Goal: Find specific page/section

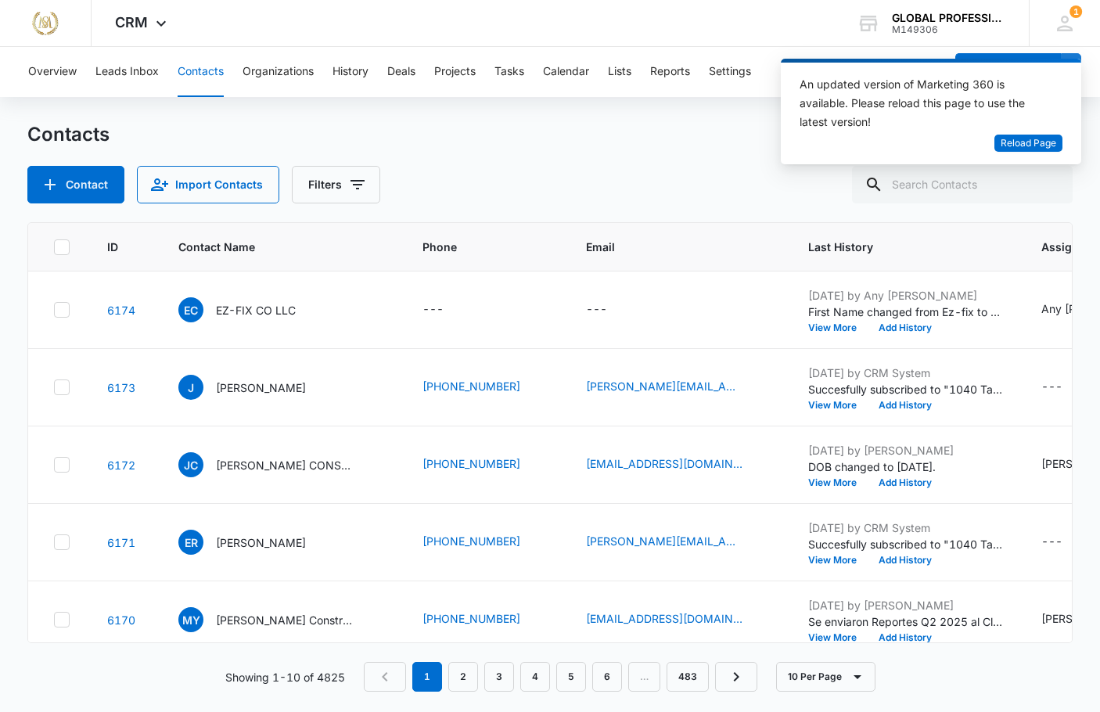
scroll to position [603, 0]
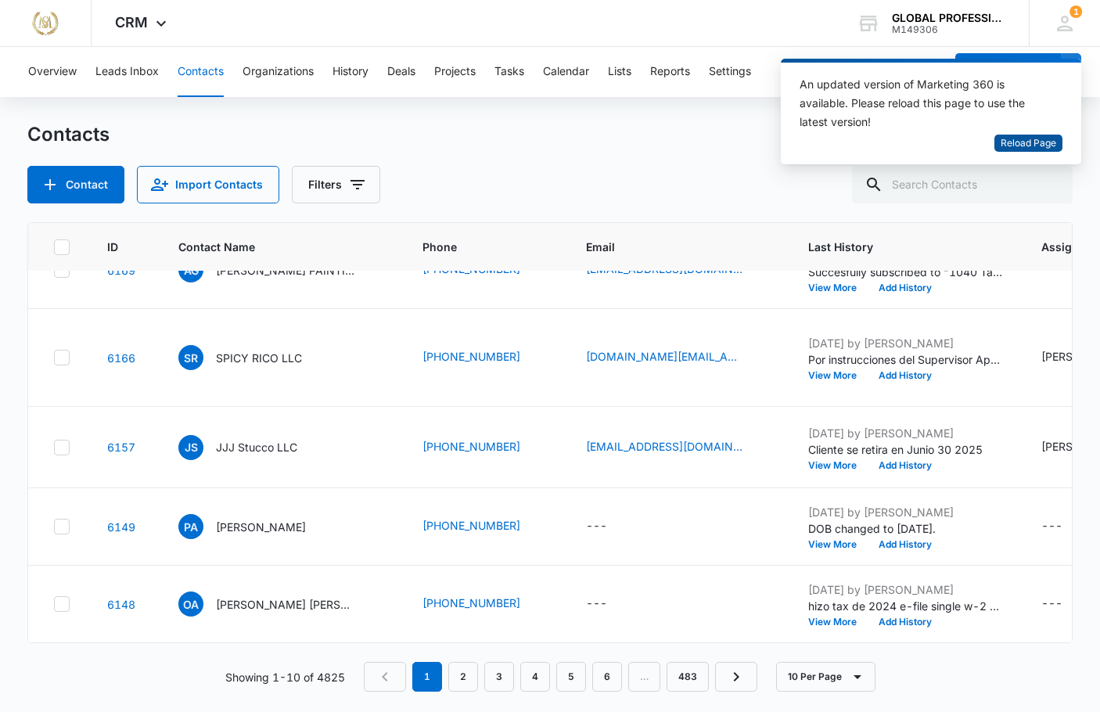
click at [1021, 142] on span "Reload Page" at bounding box center [1029, 143] width 56 height 15
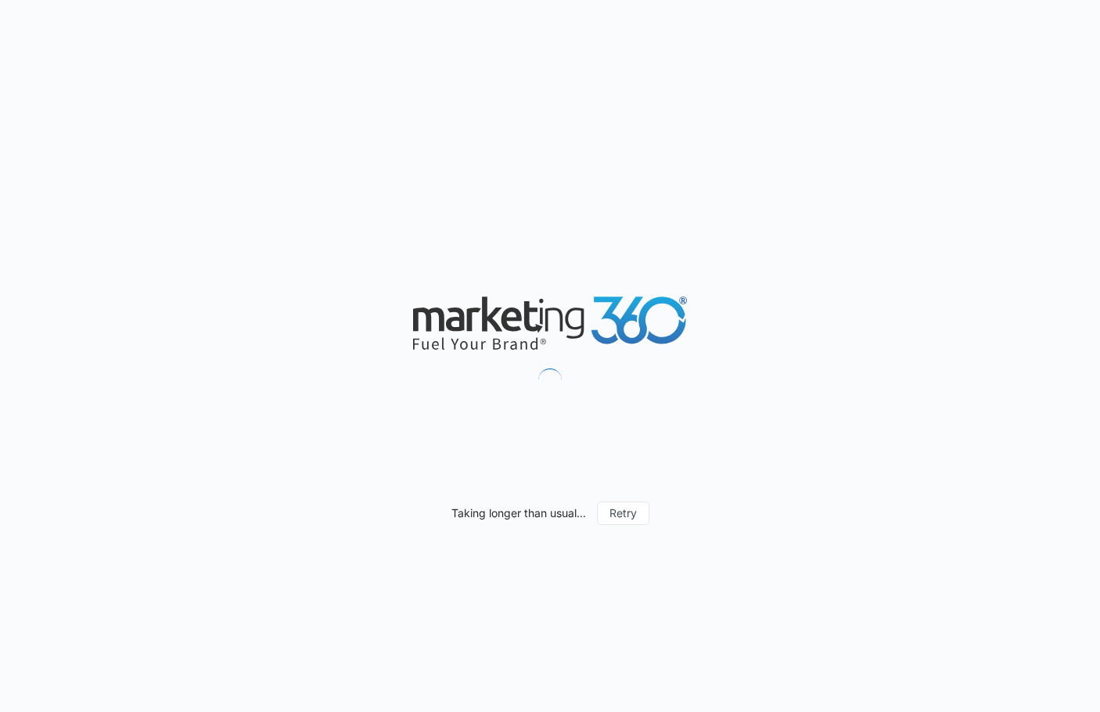
click at [394, 135] on div "Taking longer than usual... Retry" at bounding box center [550, 356] width 1100 height 712
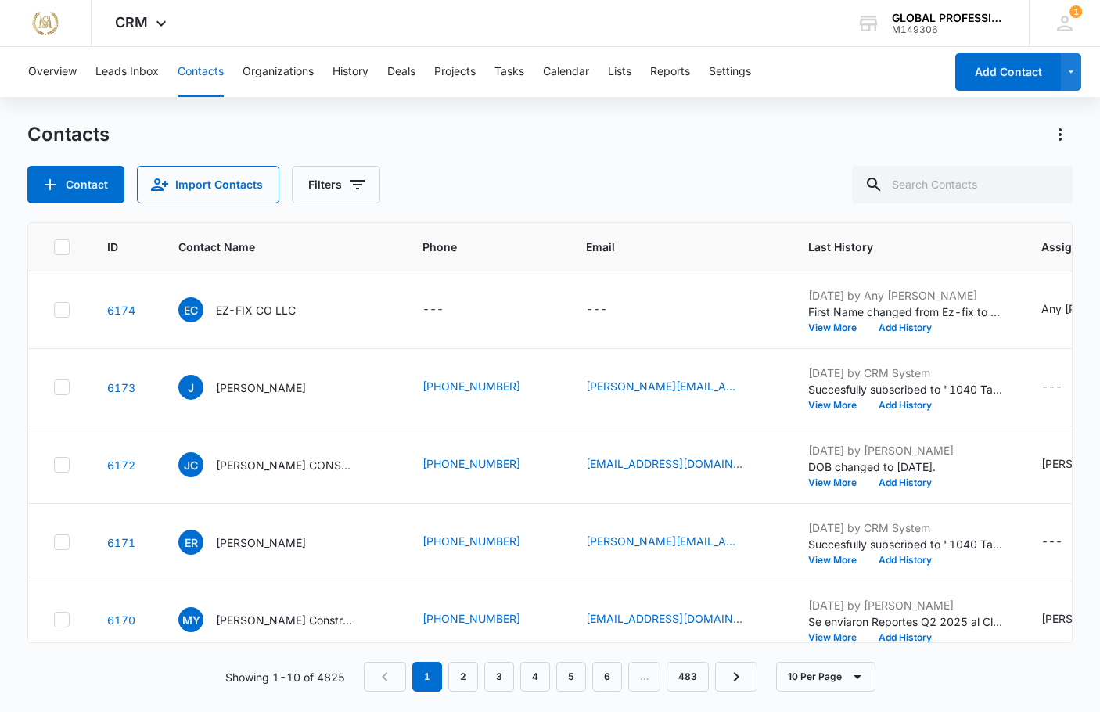
click at [525, 139] on div "Contacts" at bounding box center [550, 134] width 1046 height 25
click at [535, 193] on div "Contact Import Contacts Filters" at bounding box center [550, 185] width 1046 height 38
